Goal: Transaction & Acquisition: Obtain resource

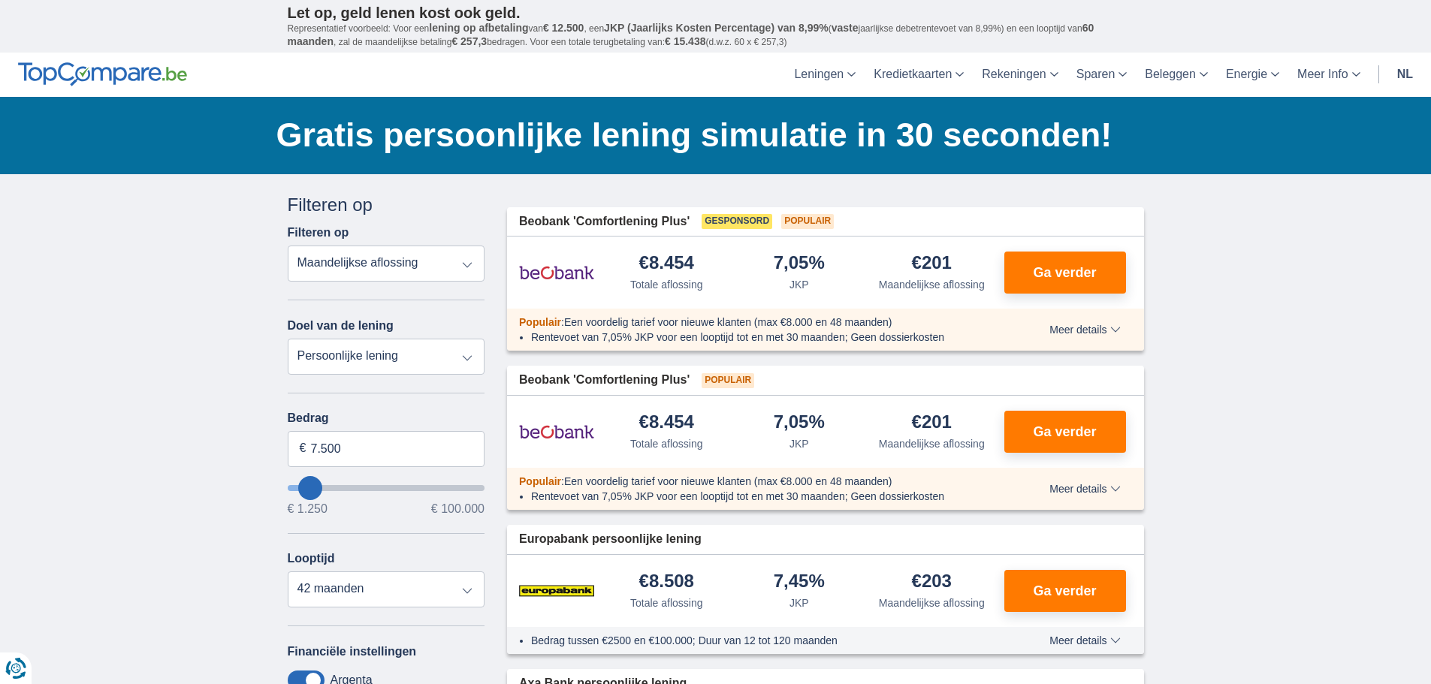
click at [349, 349] on select "Persoonlijke lening Auto Moto / fiets Mobilhome / caravan Renovatie Energie Sch…" at bounding box center [387, 357] width 198 height 36
select select "other"
click at [288, 339] on select "Persoonlijke lening Auto Moto / fiets Mobilhome / caravan Renovatie Energie Sch…" at bounding box center [387, 357] width 198 height 36
type input "7.500"
type input "7250"
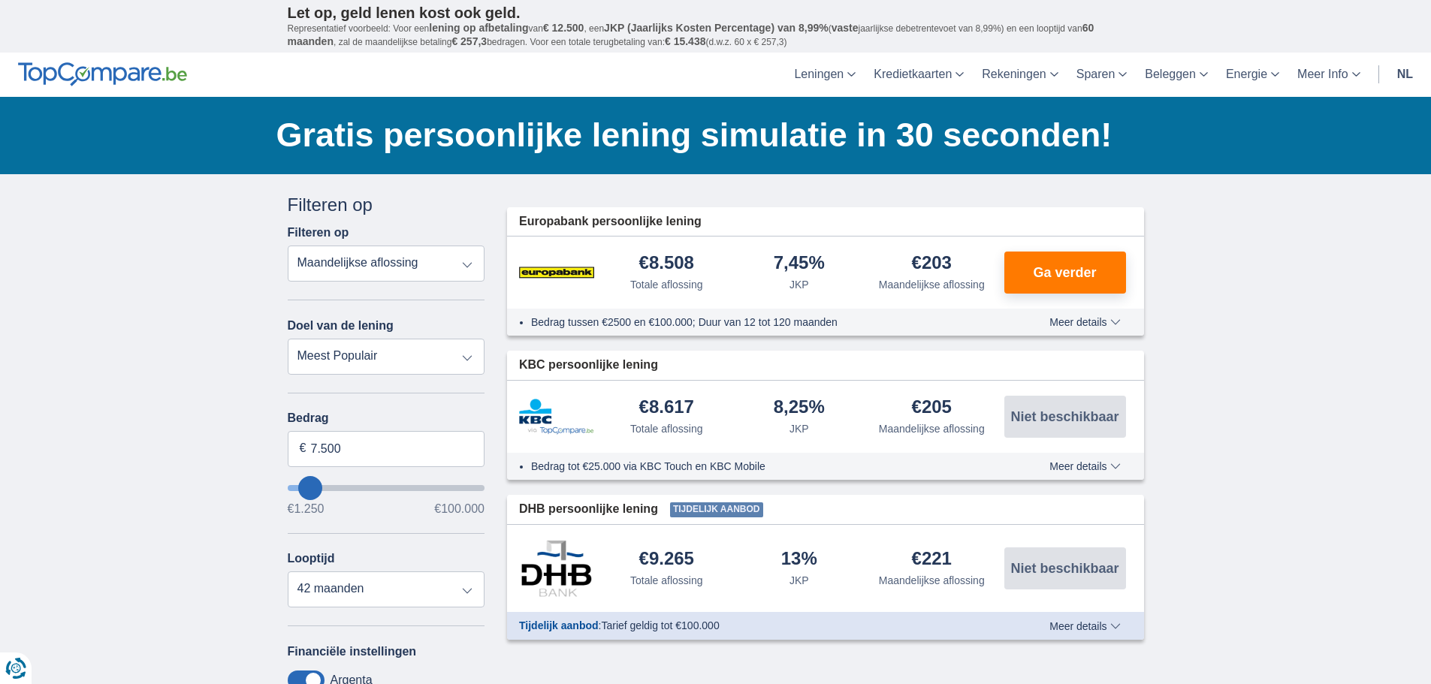
click at [343, 264] on select "Totale aflossing JKP Maandelijkse aflossing" at bounding box center [387, 264] width 198 height 36
drag, startPoint x: 388, startPoint y: 445, endPoint x: 252, endPoint y: 446, distance: 136.0
click at [252, 446] on div "× widget.non-eligible-application.title widget.non-eligible-application.text no…" at bounding box center [715, 558] width 1431 height 768
type input "50.000"
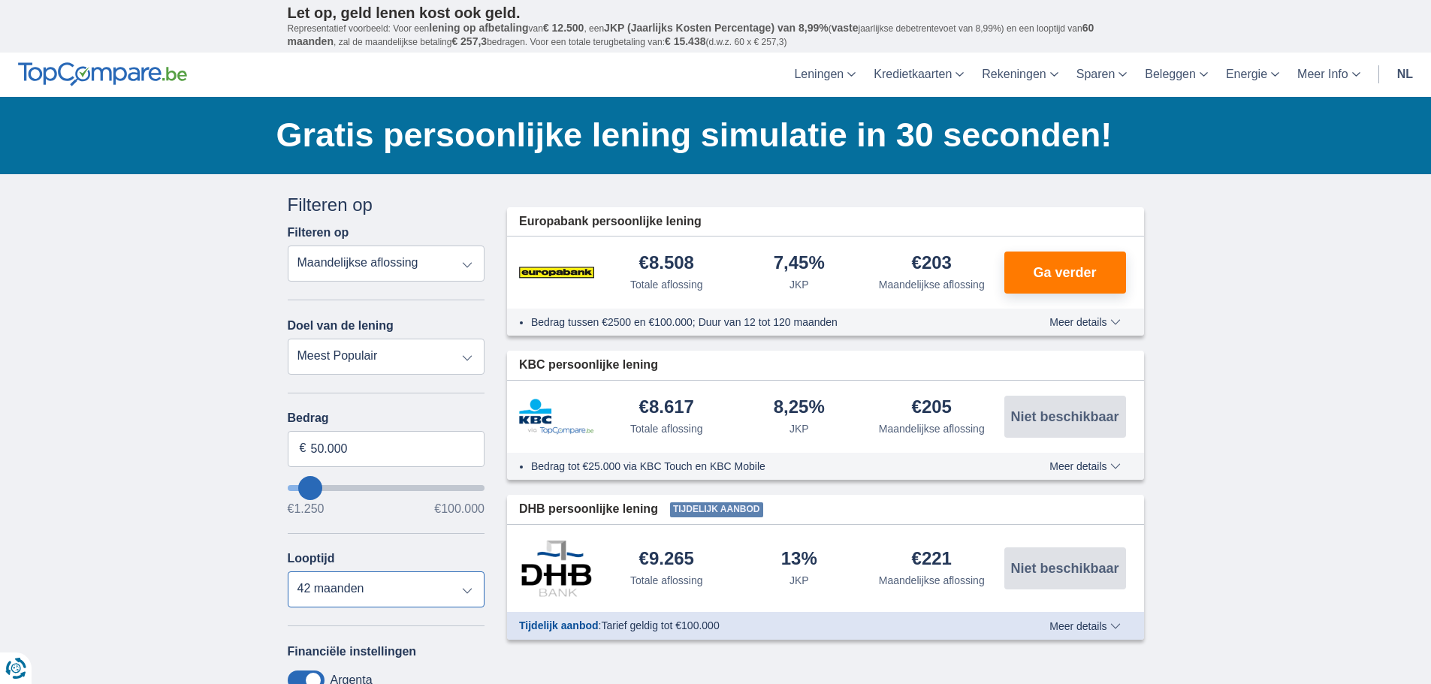
type input "50250"
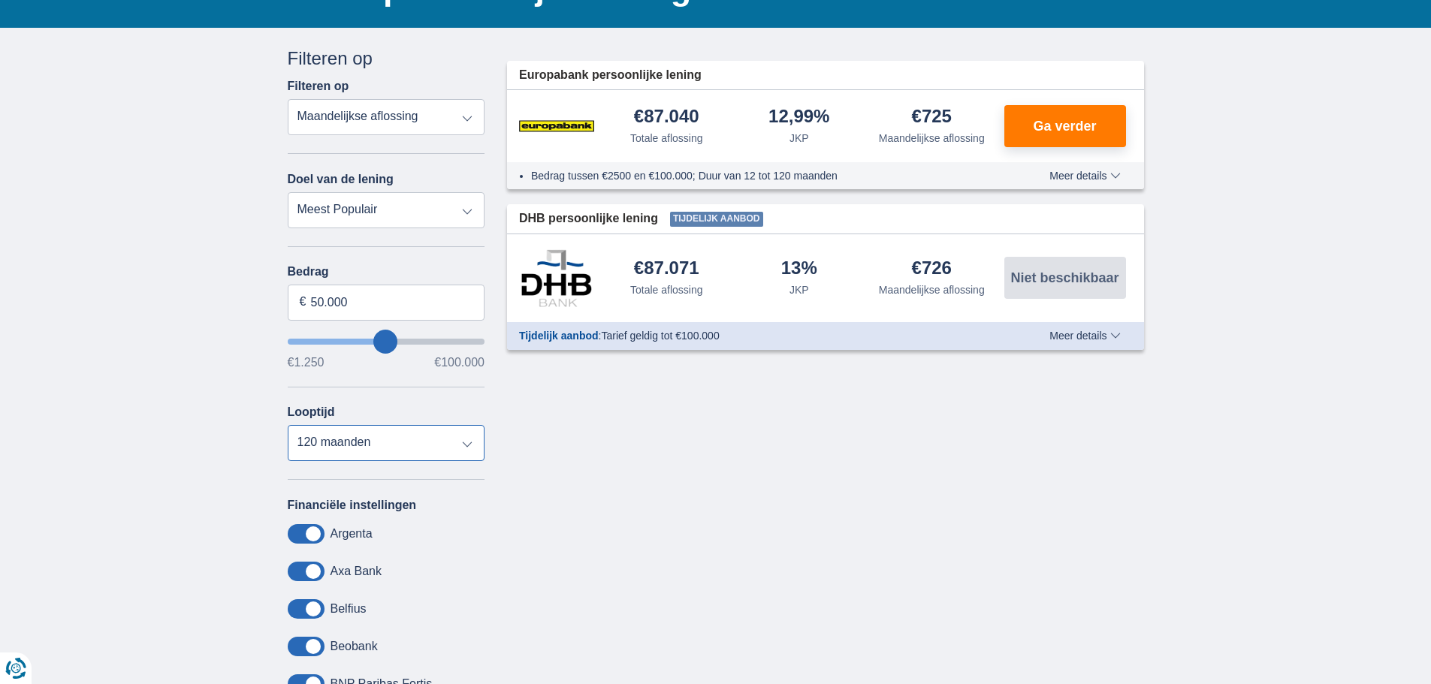
scroll to position [150, 0]
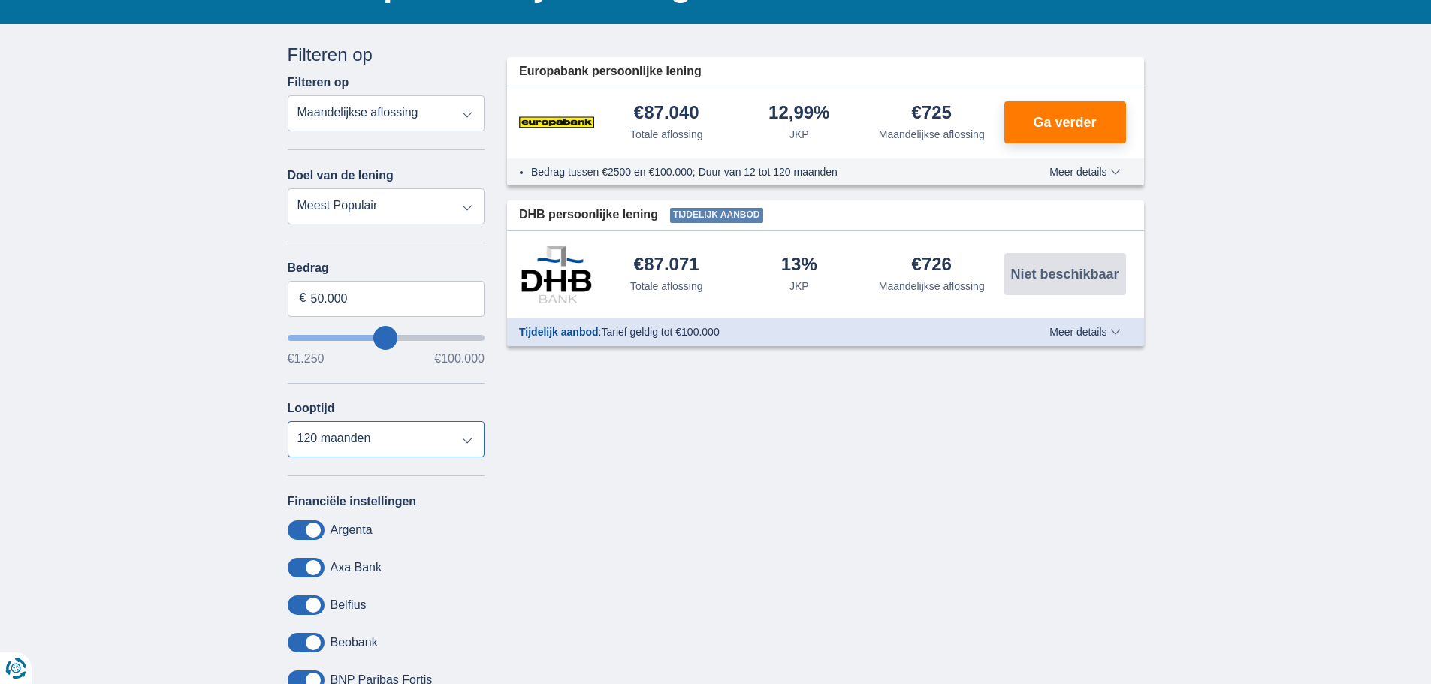
click at [350, 442] on select "12 maanden 18 maanden 24 maanden 30 maanden 36 maanden 42 maanden 48 maanden 60…" at bounding box center [387, 439] width 198 height 36
click at [288, 421] on select "12 maanden 18 maanden 24 maanden 30 maanden 36 maanden 42 maanden 48 maanden 60…" at bounding box center [387, 439] width 198 height 36
click at [415, 436] on select "12 maanden 18 maanden 24 maanden 30 maanden 36 maanden 42 maanden 48 maanden 60…" at bounding box center [387, 439] width 198 height 36
select select "36"
click at [288, 421] on select "12 maanden 18 maanden 24 maanden 30 maanden 36 maanden 42 maanden 48 maanden 60…" at bounding box center [387, 439] width 198 height 36
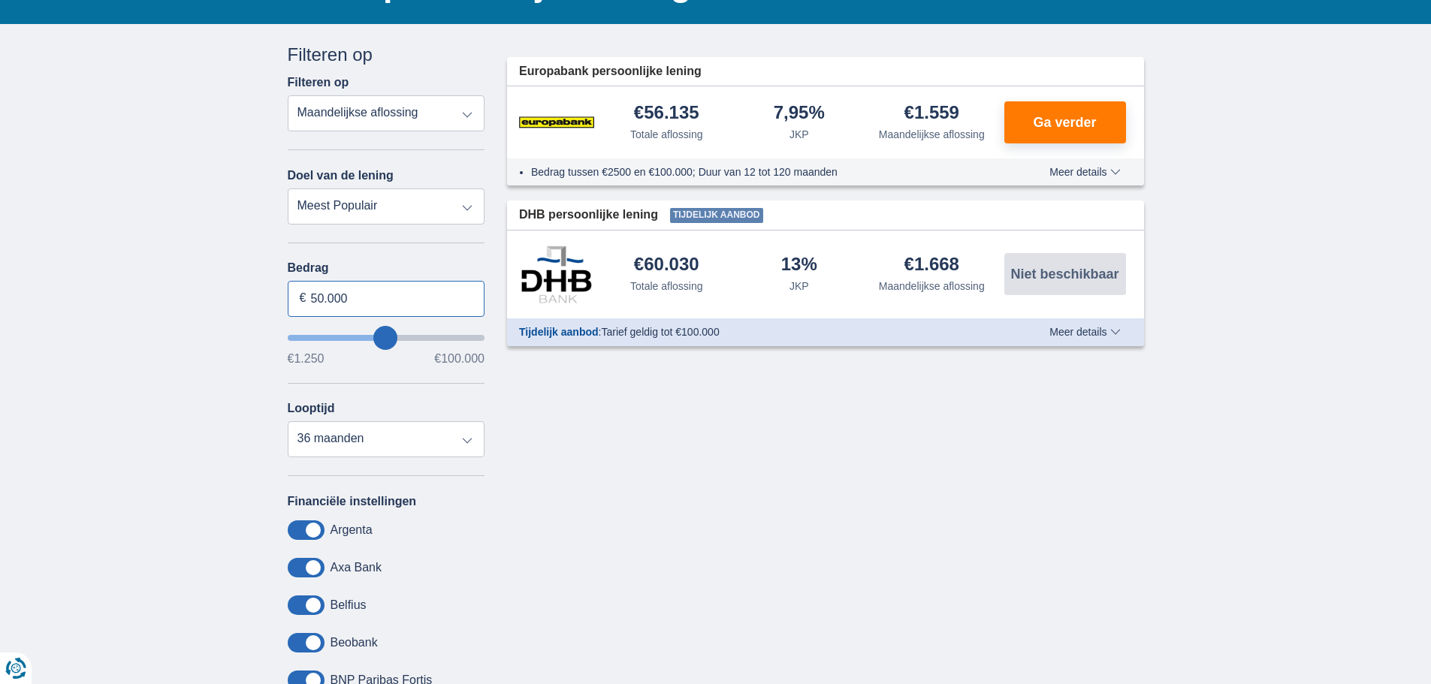
click at [355, 291] on input "50.000" at bounding box center [387, 299] width 198 height 36
type input "50250"
select select "60"
click at [288, 421] on select "12 maanden 18 maanden 24 maanden 30 maanden 36 maanden 42 maanden 48 maanden 60…" at bounding box center [387, 439] width 198 height 36
click at [569, 471] on div "Annuleren Filters Filteren op Filteren op Totale aflossing JKP Maandelijkse afl…" at bounding box center [715, 399] width 879 height 714
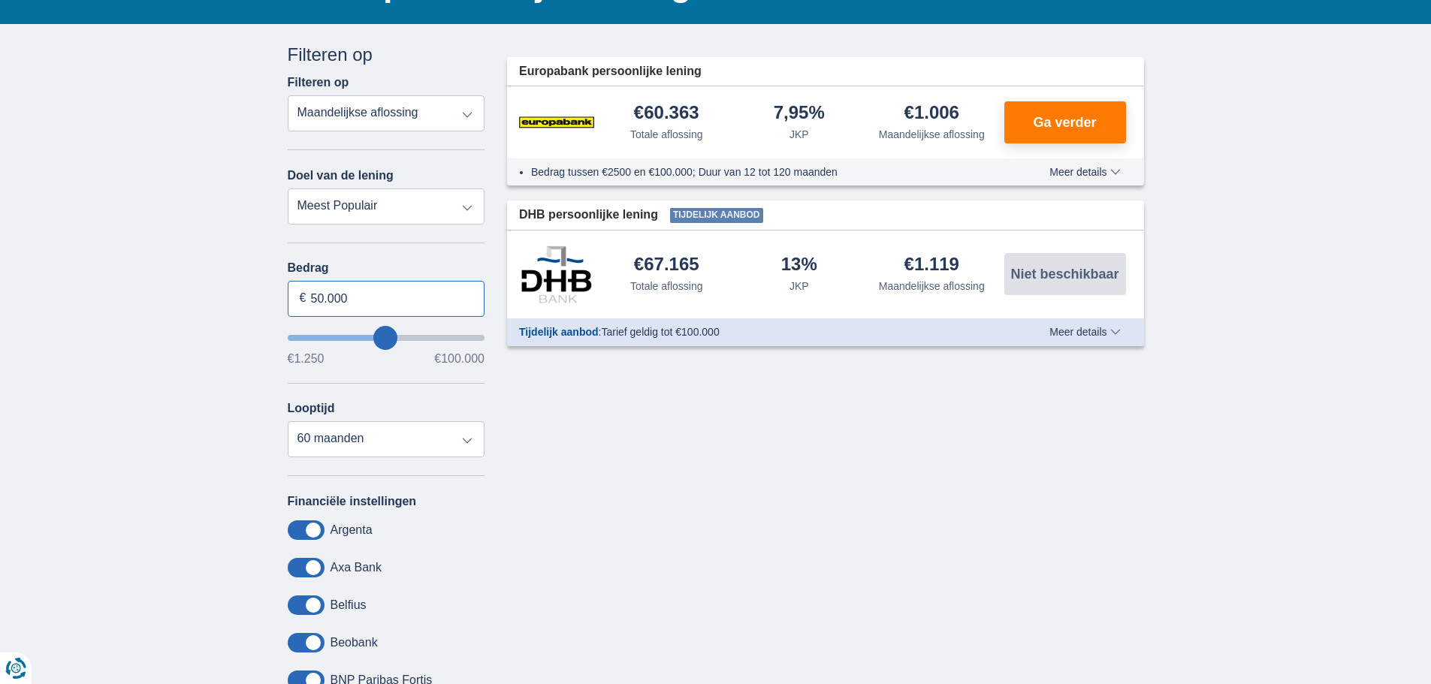
drag, startPoint x: 389, startPoint y: 285, endPoint x: 243, endPoint y: 303, distance: 147.6
click at [244, 303] on div "× widget.non-eligible-application.title widget.non-eligible-application.text no…" at bounding box center [715, 408] width 1431 height 768
type input "40.000"
click at [741, 473] on div "Annuleren Filters Filteren op Filteren op Totale aflossing JKP Maandelijkse afl…" at bounding box center [715, 399] width 879 height 714
type input "40250"
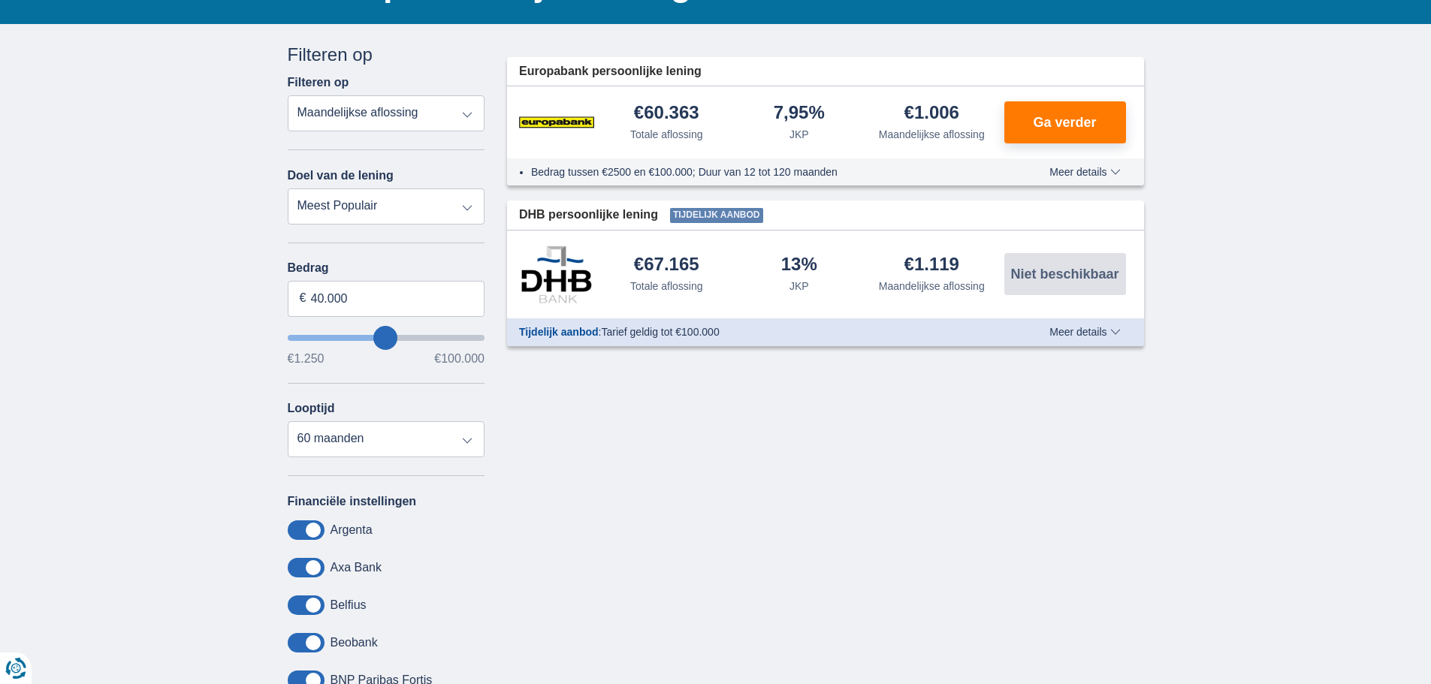
select select "120"
click at [361, 202] on select "Persoonlijke lening Auto Moto / fiets Mobilhome / caravan Renovatie Energie Sch…" at bounding box center [387, 207] width 198 height 36
click at [213, 234] on div "× widget.non-eligible-application.title widget.non-eligible-application.text no…" at bounding box center [715, 408] width 1431 height 768
